Goal: Information Seeking & Learning: Understand process/instructions

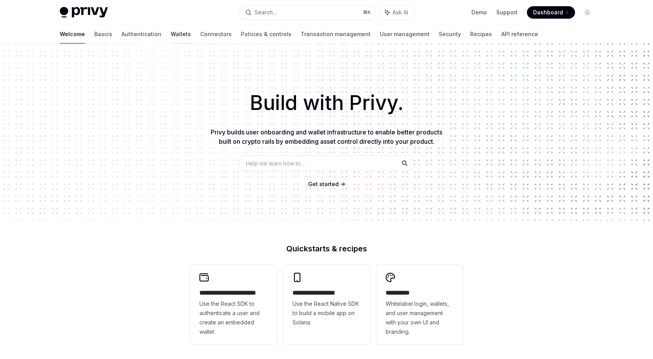
click at [171, 35] on link "Wallets" at bounding box center [181, 34] width 20 height 19
type textarea "*"
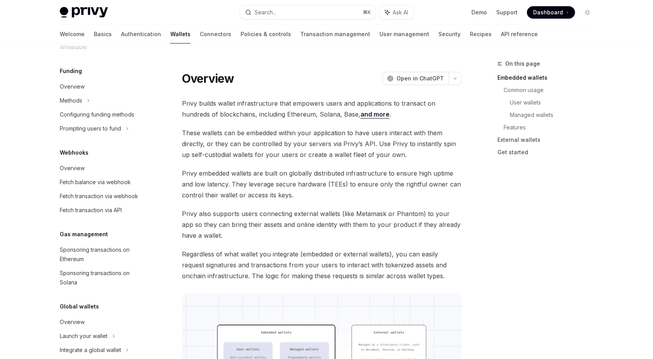
scroll to position [299, 0]
click at [265, 12] on div "Search..." at bounding box center [266, 12] width 22 height 9
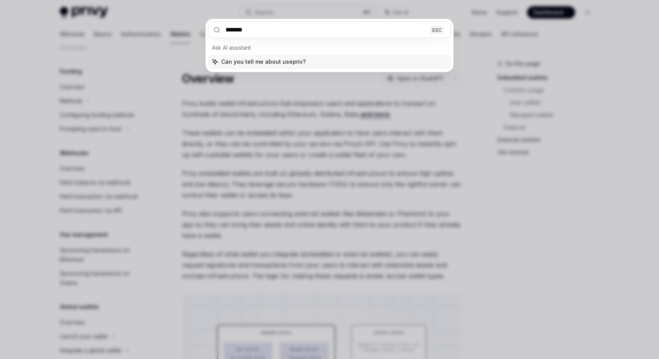
type input "********"
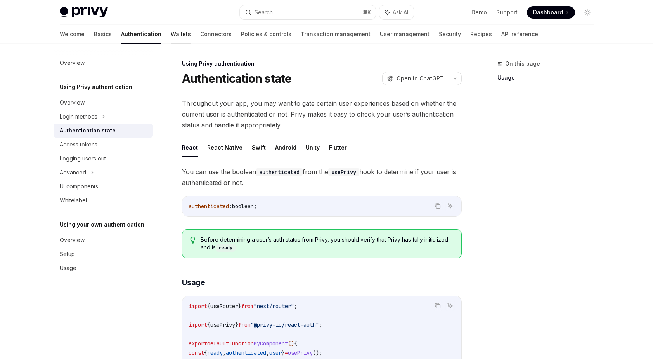
click at [171, 36] on link "Wallets" at bounding box center [181, 34] width 20 height 19
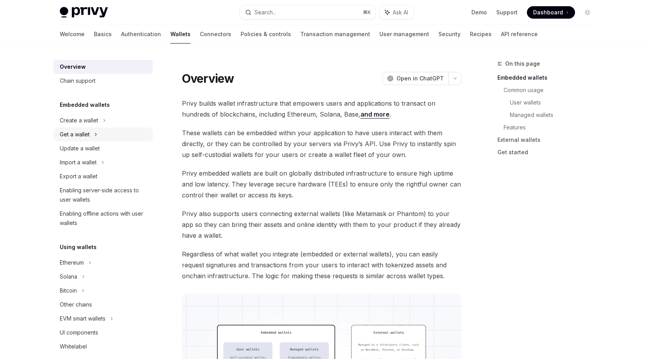
click at [87, 135] on div "Get a wallet" at bounding box center [75, 134] width 30 height 9
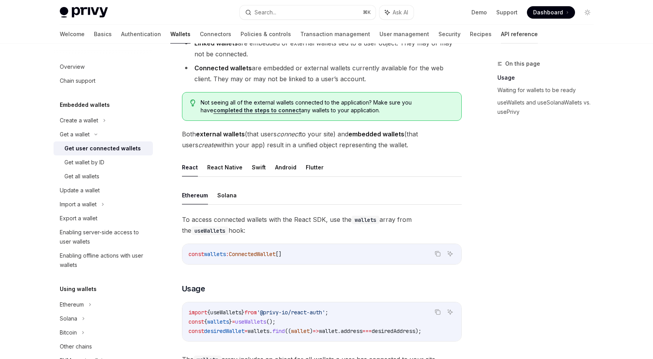
click at [501, 38] on link "API reference" at bounding box center [519, 34] width 37 height 19
type textarea "*"
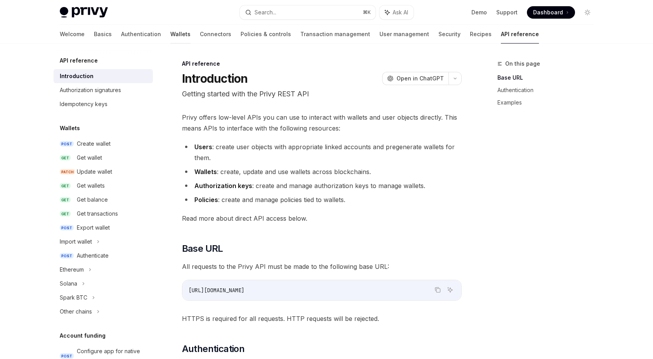
click at [170, 31] on link "Wallets" at bounding box center [180, 34] width 20 height 19
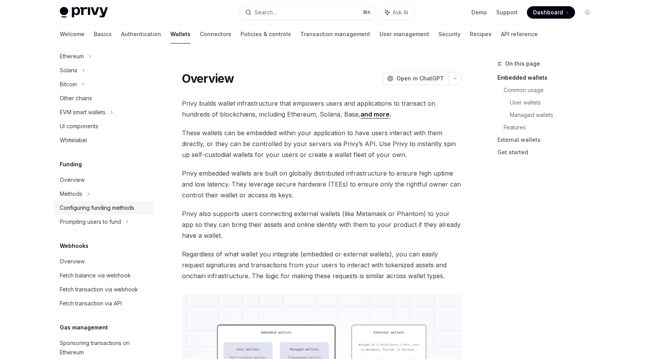
scroll to position [210, 0]
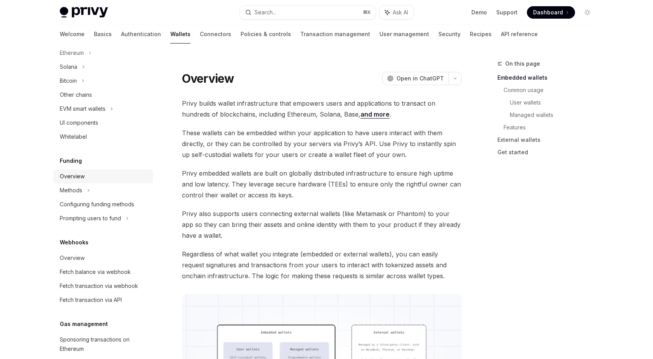
click at [80, 172] on div "Overview" at bounding box center [72, 176] width 25 height 9
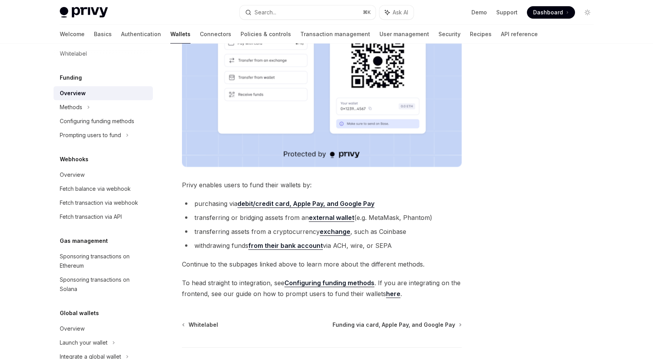
scroll to position [199, 0]
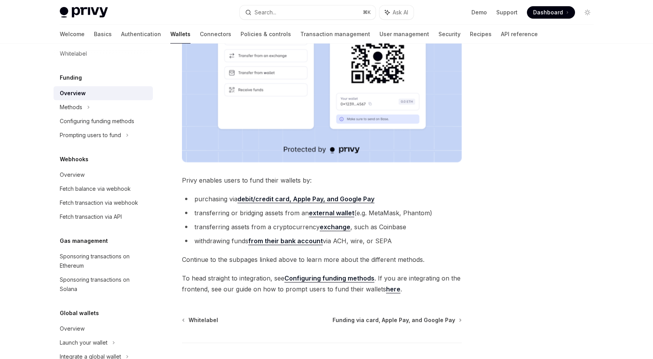
click at [262, 198] on strong "debit/credit card, Apple Pay, and Google Pay" at bounding box center [306, 199] width 137 height 8
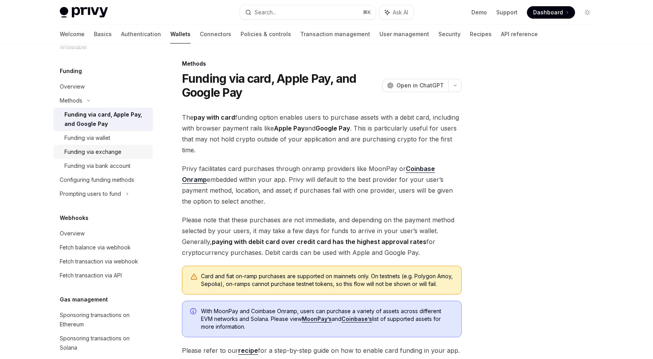
scroll to position [378, 0]
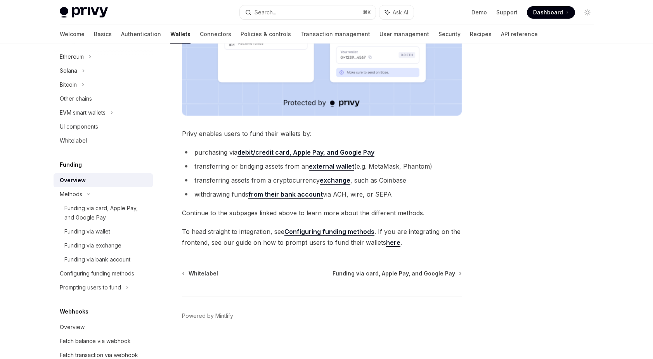
scroll to position [250, 0]
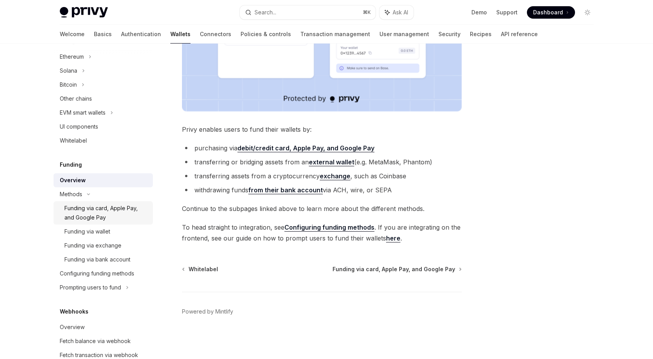
click at [120, 210] on div "Funding via card, Apple Pay, and Google Pay" at bounding box center [106, 212] width 84 height 19
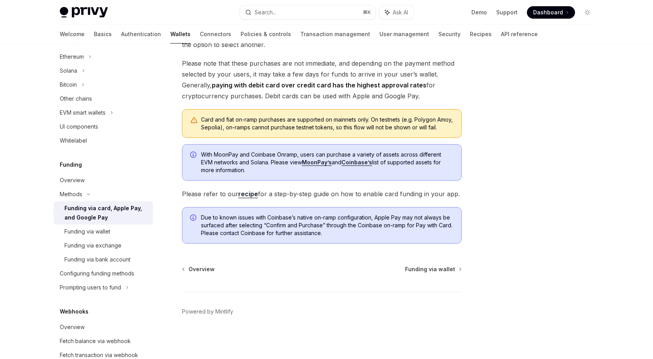
scroll to position [164, 0]
click at [255, 194] on link "recipe" at bounding box center [248, 194] width 20 height 8
type textarea "*"
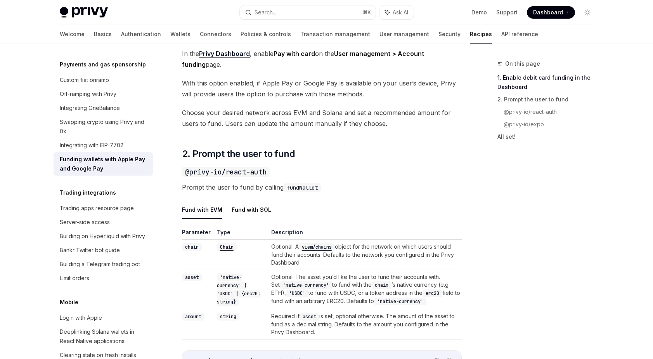
scroll to position [416, 0]
